Goal: Task Accomplishment & Management: Manage account settings

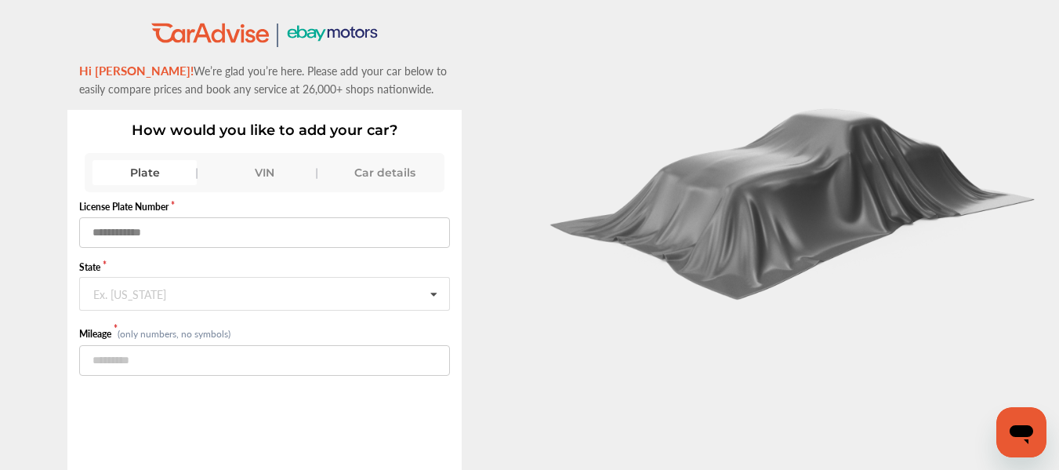
click at [235, 241] on input "text" at bounding box center [264, 232] width 371 height 31
click at [275, 180] on div "VIN" at bounding box center [264, 172] width 104 height 25
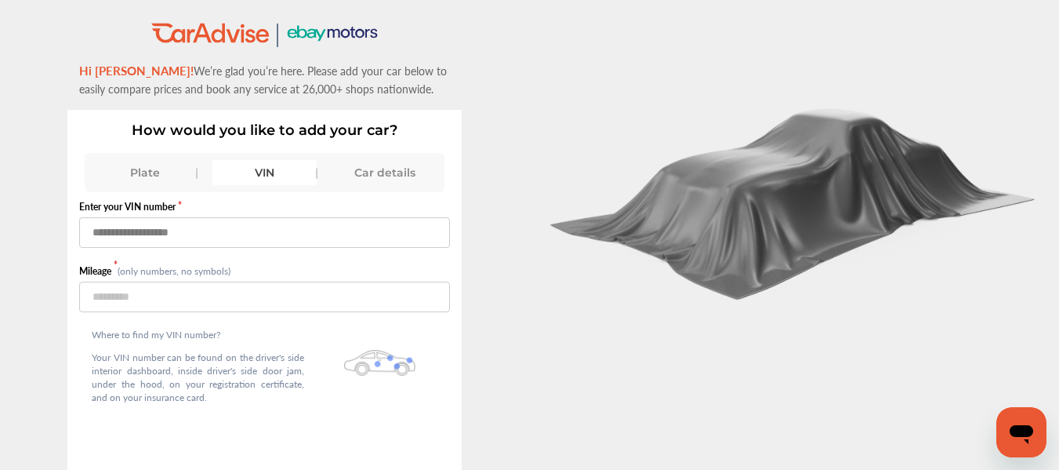
click at [270, 234] on input "text" at bounding box center [264, 232] width 371 height 31
click at [273, 235] on input "text" at bounding box center [264, 232] width 371 height 31
click at [375, 165] on div "Car details" at bounding box center [384, 172] width 104 height 25
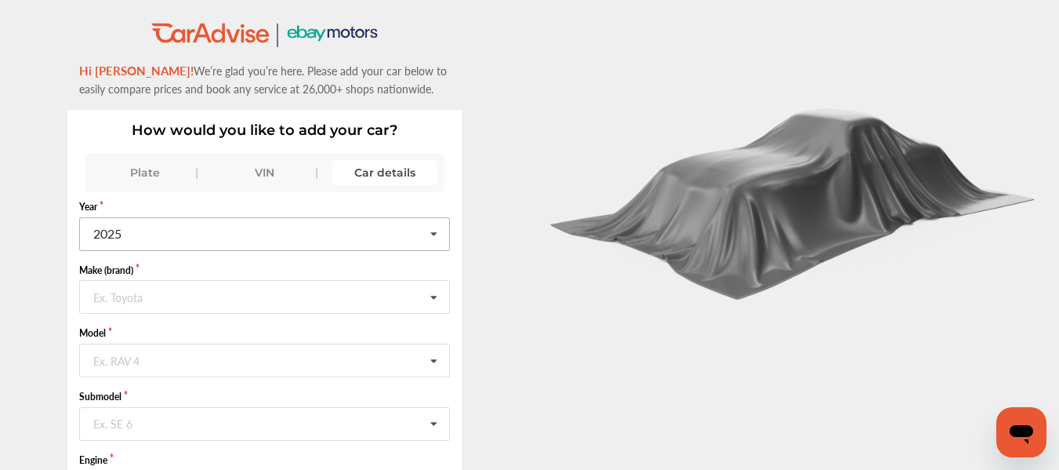
click at [363, 241] on input "text" at bounding box center [265, 233] width 369 height 31
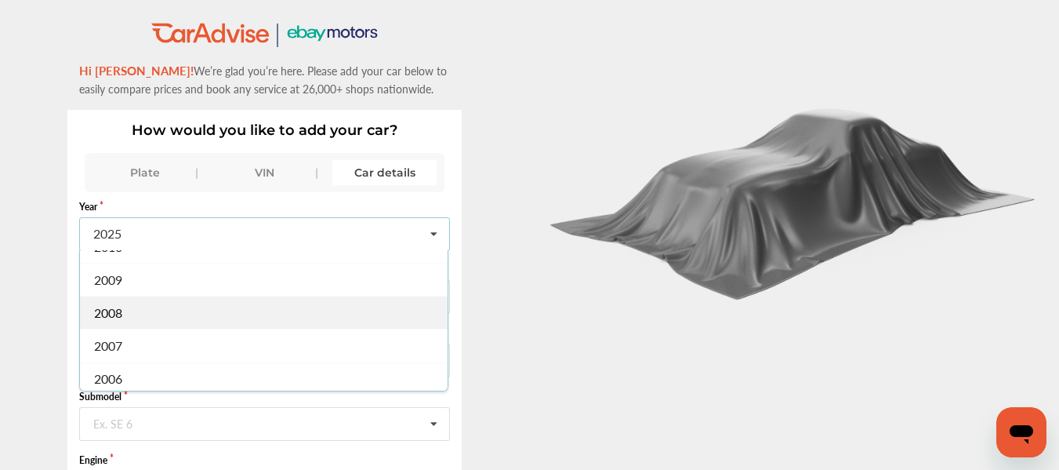
click at [254, 311] on div "2008" at bounding box center [264, 312] width 368 height 33
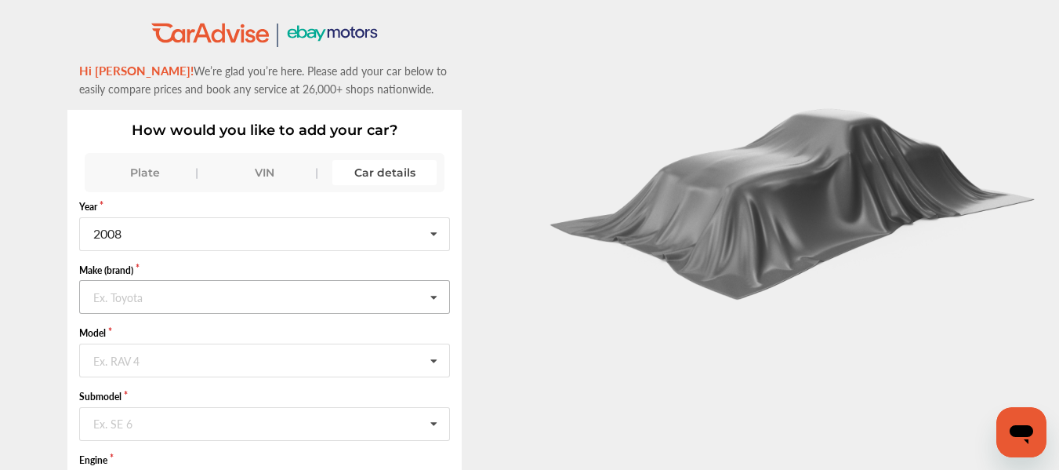
click at [317, 299] on input "text" at bounding box center [265, 296] width 369 height 31
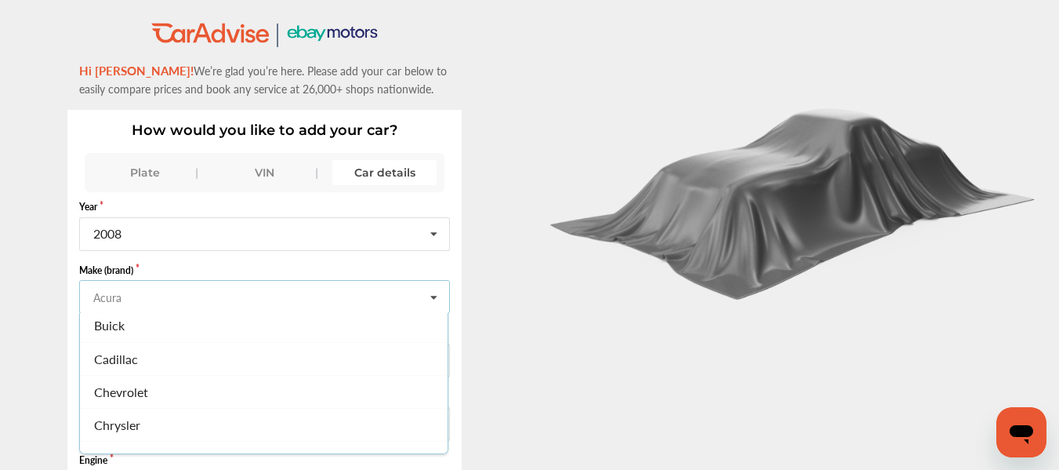
scroll to position [157, 0]
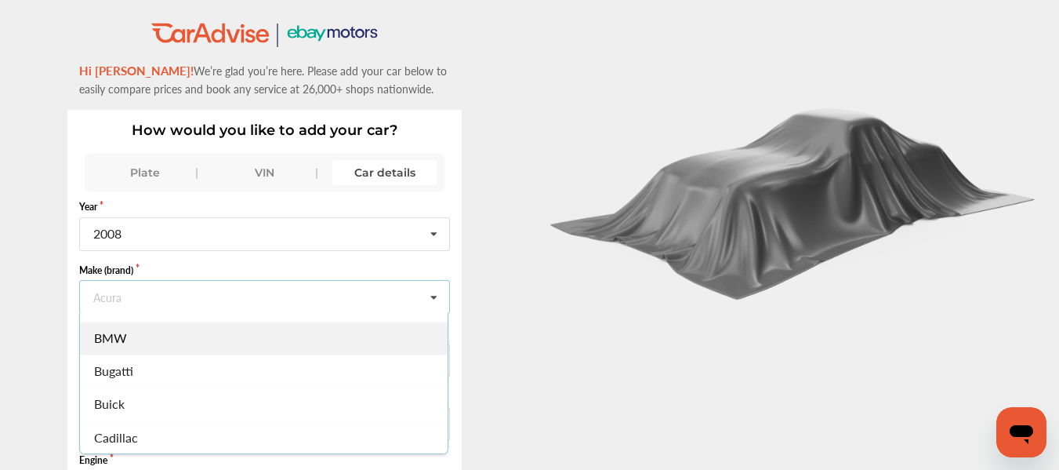
click at [172, 350] on div "BMW" at bounding box center [264, 337] width 368 height 33
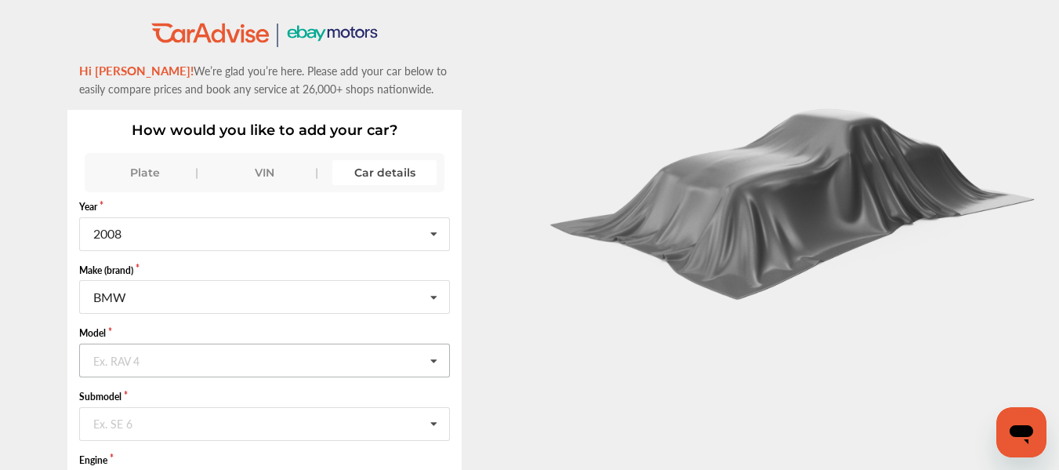
click at [236, 354] on input "text" at bounding box center [265, 359] width 369 height 31
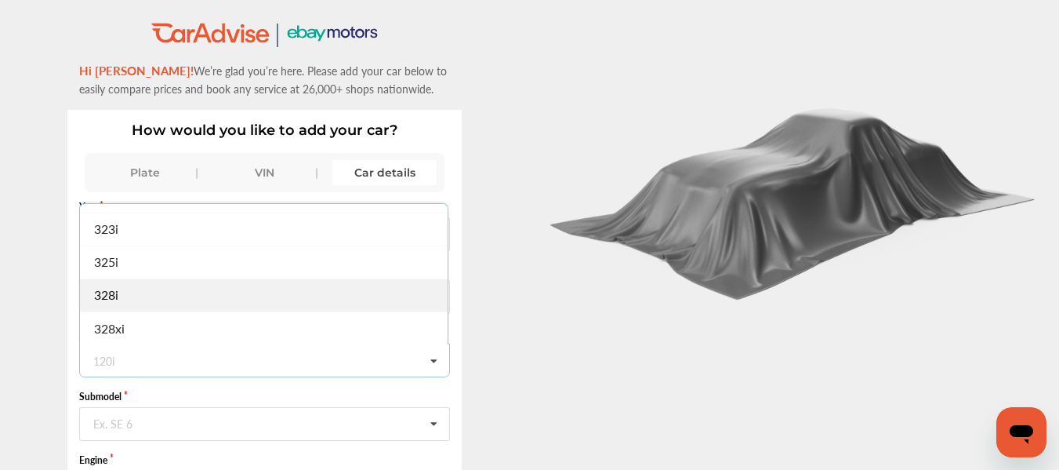
click at [298, 296] on div "328i" at bounding box center [264, 294] width 368 height 33
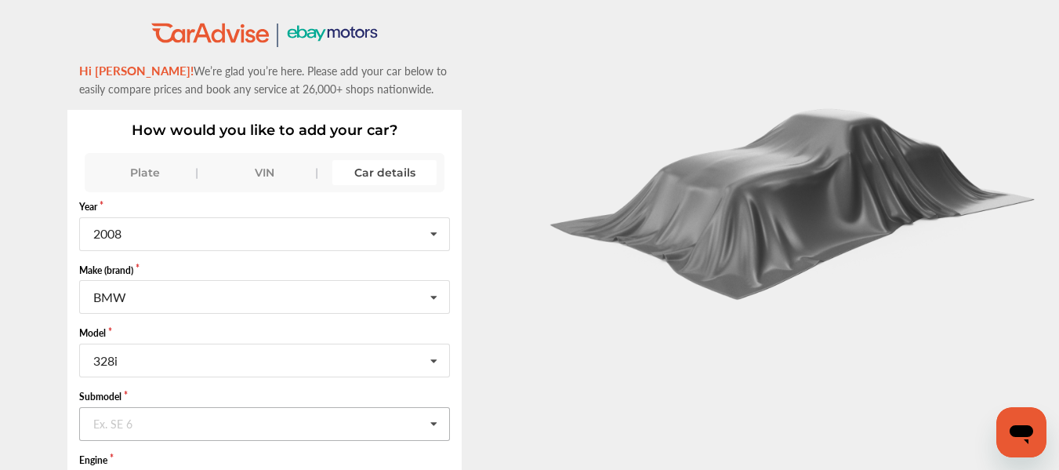
scroll to position [78, 0]
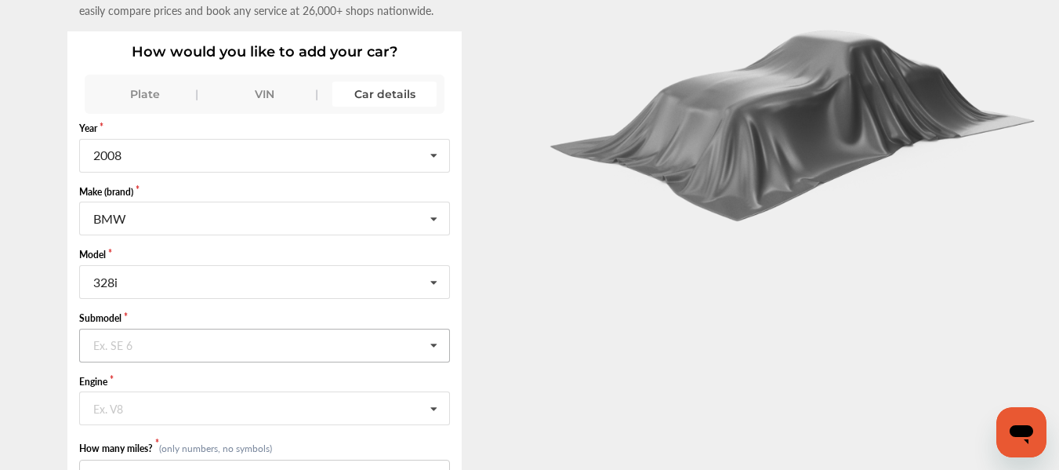
click at [227, 352] on input "text" at bounding box center [265, 344] width 369 height 31
click at [189, 378] on div "Base" at bounding box center [264, 377] width 368 height 33
click at [200, 390] on div "Engine Ex. V8 3.0L L6 (N51B30A) GAS FI 3.0L L6 (N52) GAS FI" at bounding box center [264, 400] width 371 height 51
click at [212, 414] on input "text" at bounding box center [265, 407] width 369 height 31
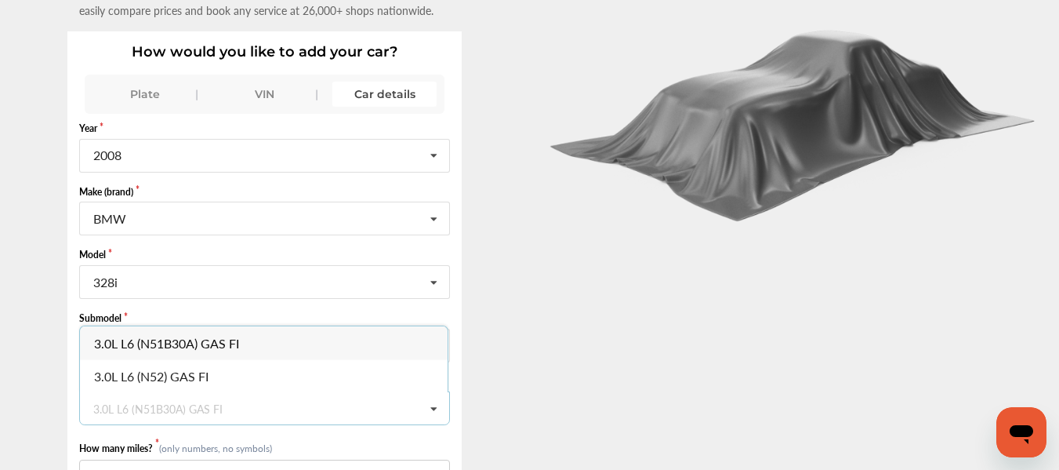
click at [238, 344] on span "3.0L L6 (N51B30A) GAS FI" at bounding box center [167, 343] width 145 height 18
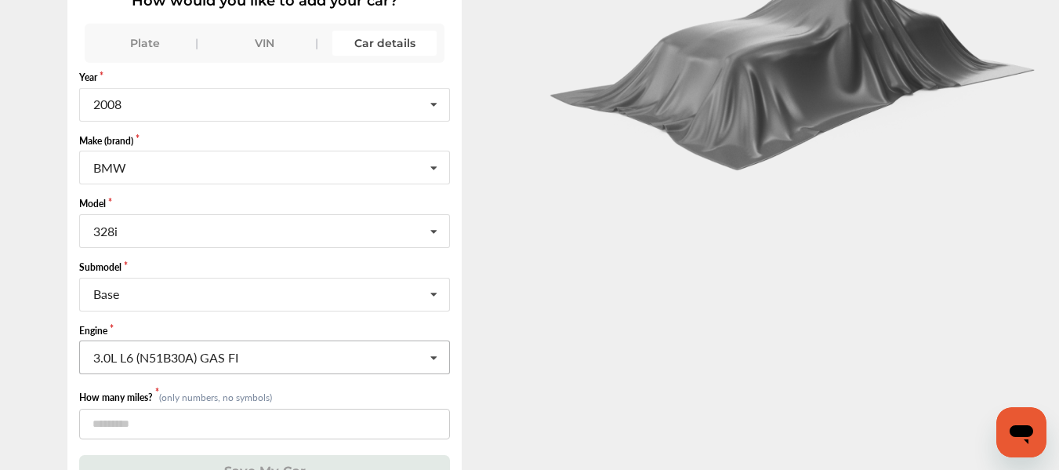
scroll to position [158, 0]
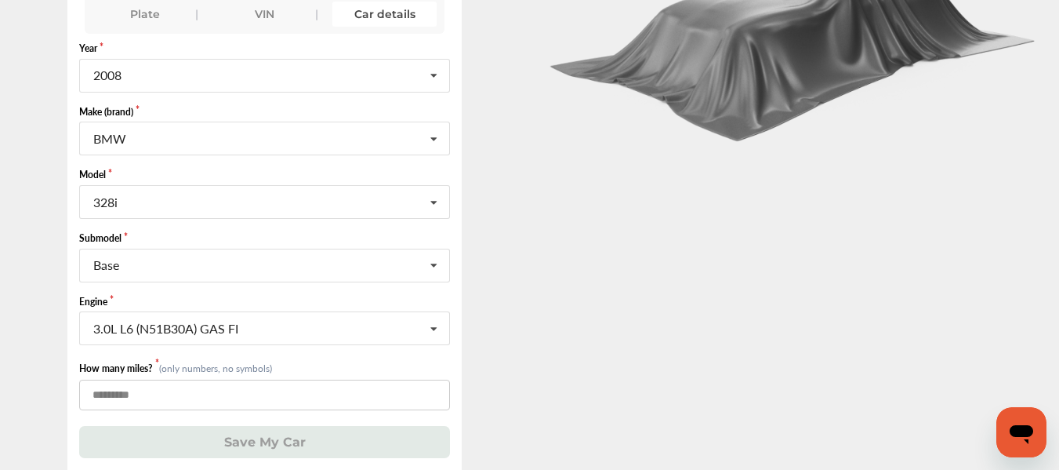
click at [301, 410] on input "number" at bounding box center [264, 394] width 371 height 31
click at [328, 408] on input "number" at bounding box center [264, 394] width 371 height 31
click at [423, 388] on input "number" at bounding box center [264, 394] width 371 height 31
click at [301, 407] on input "number" at bounding box center [264, 394] width 371 height 31
type input "*"
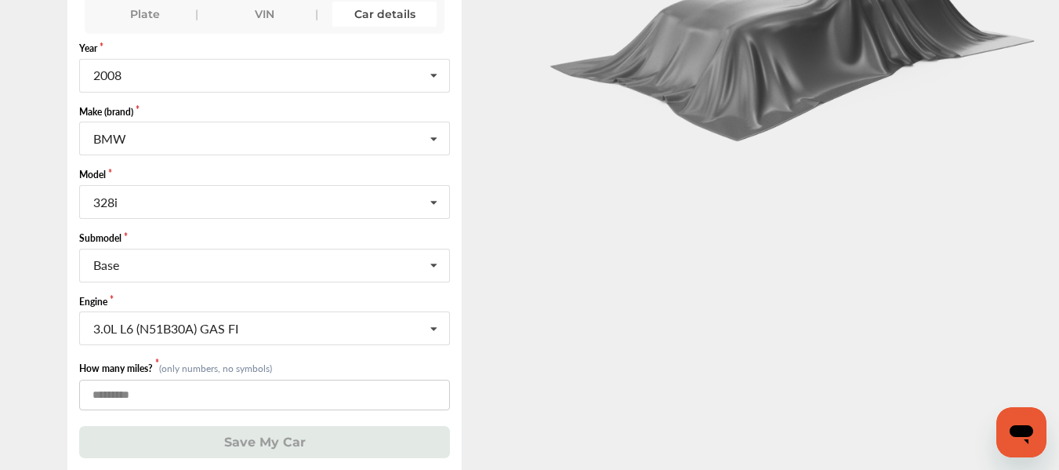
type input "*"
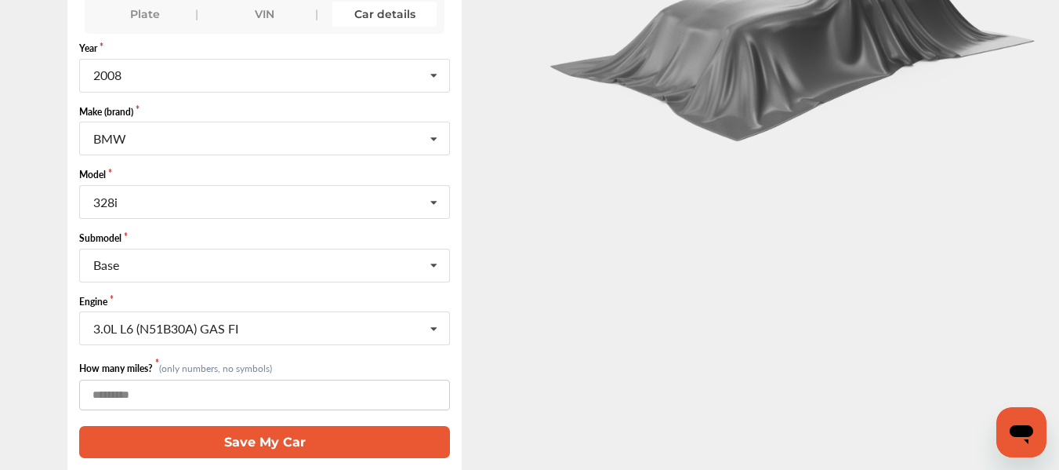
type input "******"
click at [300, 442] on button "Save My Car" at bounding box center [264, 442] width 371 height 32
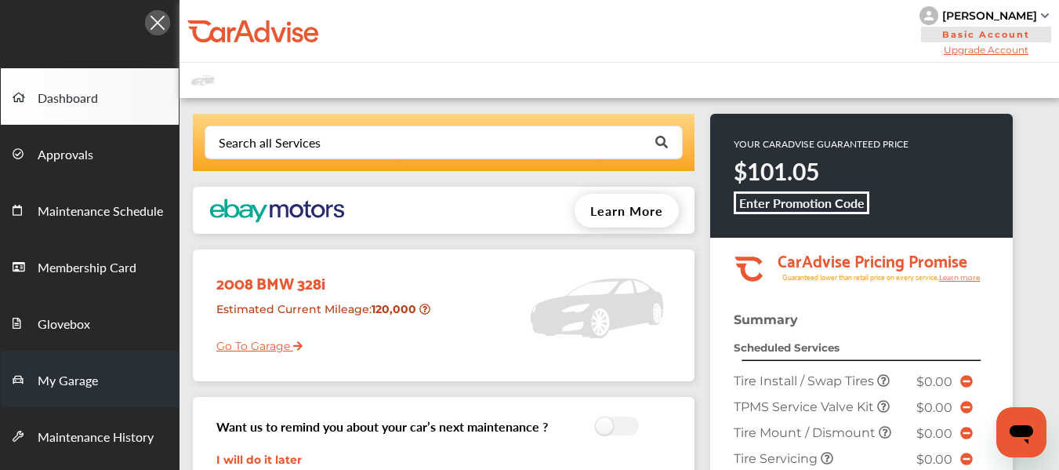
click at [108, 378] on link "My Garage" at bounding box center [90, 378] width 178 height 56
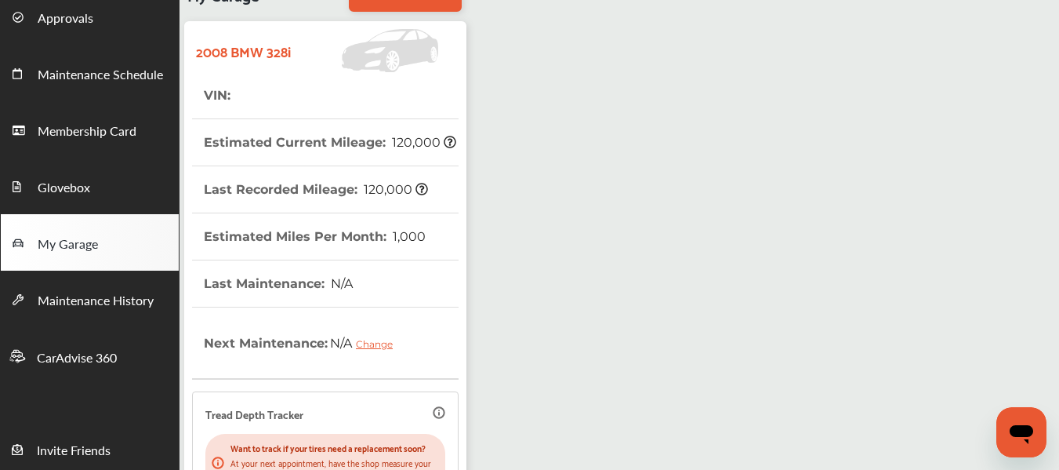
scroll to position [135, 0]
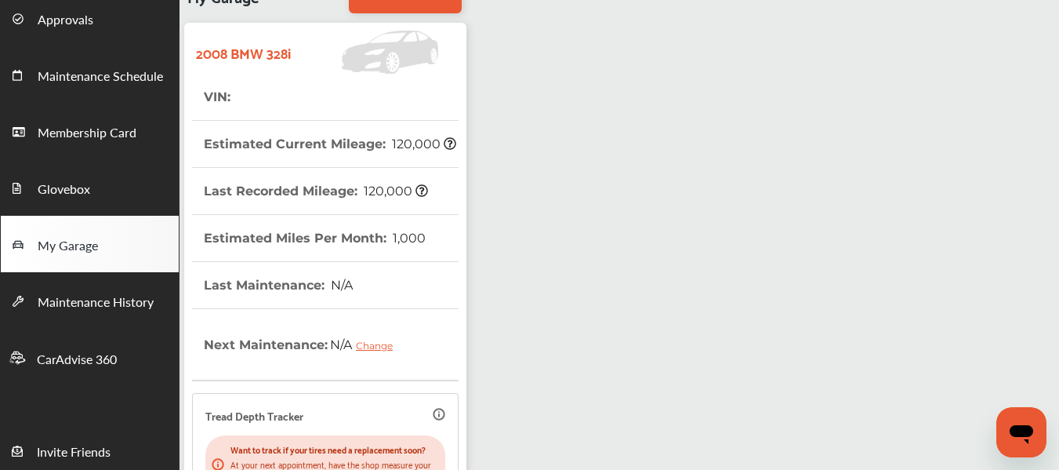
click at [771, 259] on div "My Garage Add Vehicle 2008 BMW 328i VIN : Estimated Current Mileage : 120,000 L…" at bounding box center [620, 344] width 880 height 763
